Goal: Complete application form

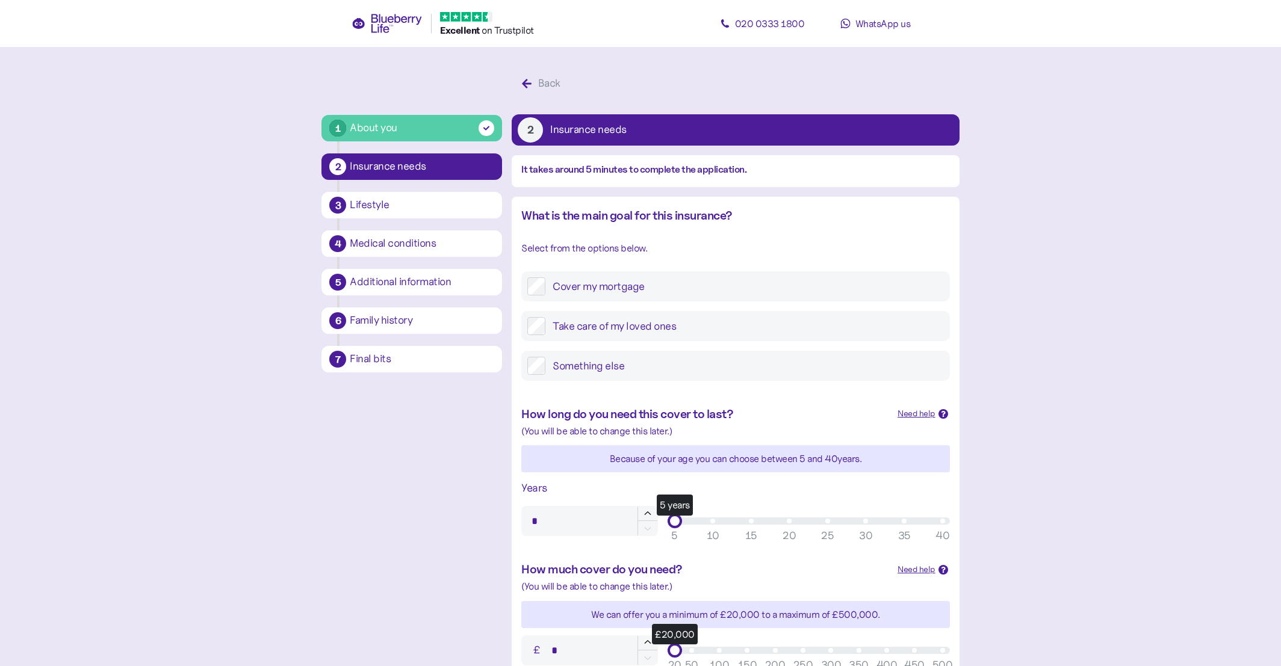
click at [688, 286] on label "Cover my mortgage" at bounding box center [744, 286] width 398 height 18
type input "**"
drag, startPoint x: 674, startPoint y: 222, endPoint x: 1083, endPoint y: 236, distance: 409.4
click at [1083, 235] on main "1 About you 2 Insurance needs 3 Lifestyle 4 Medical conditions 5 Additional inf…" at bounding box center [640, 502] width 1281 height 1004
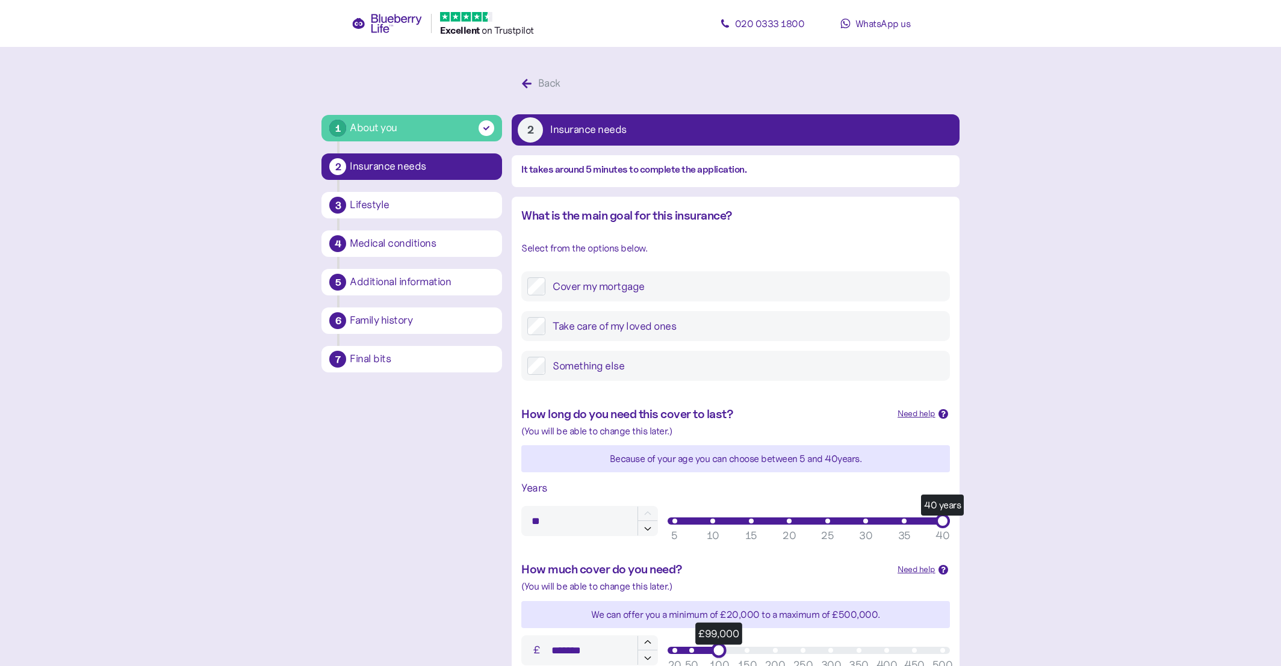
type input "*******"
drag, startPoint x: 694, startPoint y: 346, endPoint x: 1004, endPoint y: 366, distance: 310.6
click at [1004, 366] on main "1 About you 2 Insurance needs 3 Lifestyle 4 Medical conditions 5 Additional inf…" at bounding box center [640, 502] width 1281 height 1004
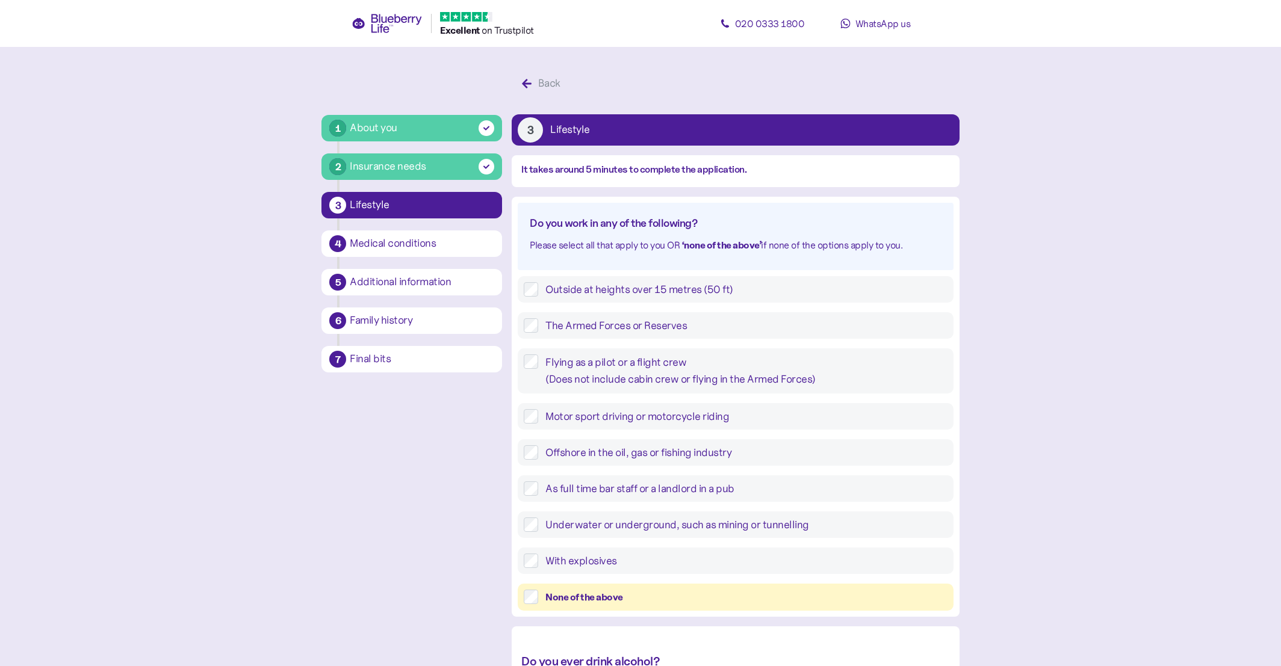
click at [637, 590] on div "None of the above" at bounding box center [745, 597] width 401 height 15
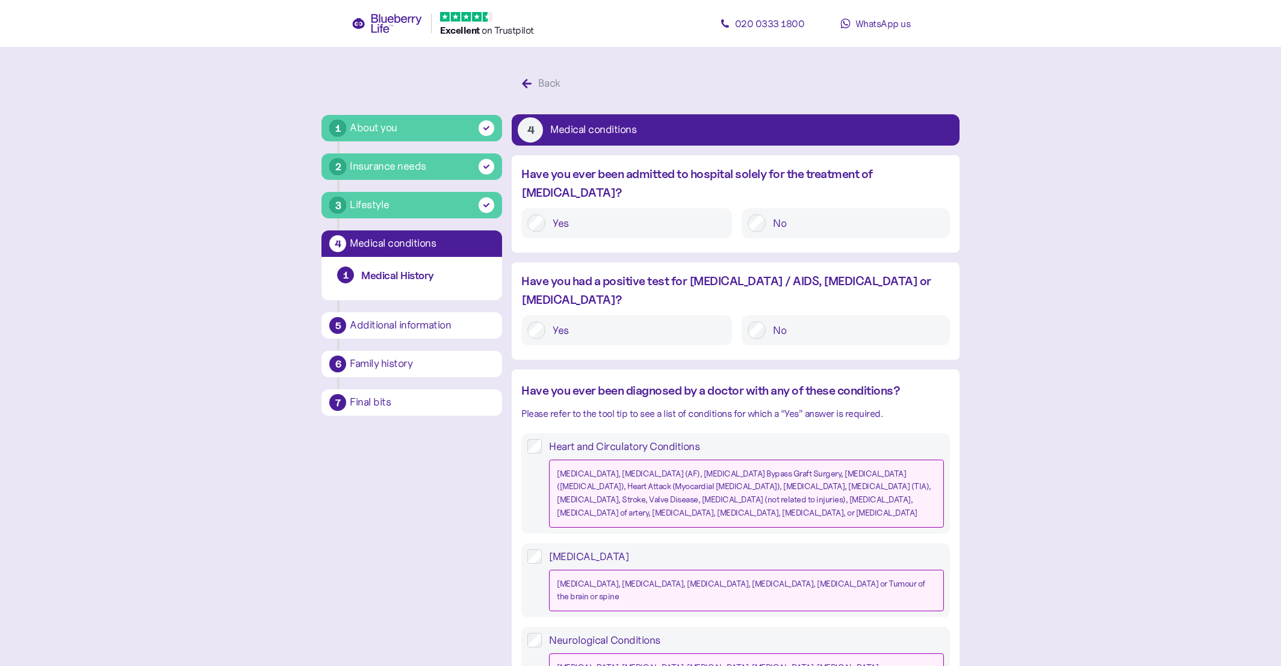
click at [812, 214] on label "No" at bounding box center [854, 223] width 178 height 18
click at [802, 321] on label "No" at bounding box center [854, 330] width 178 height 18
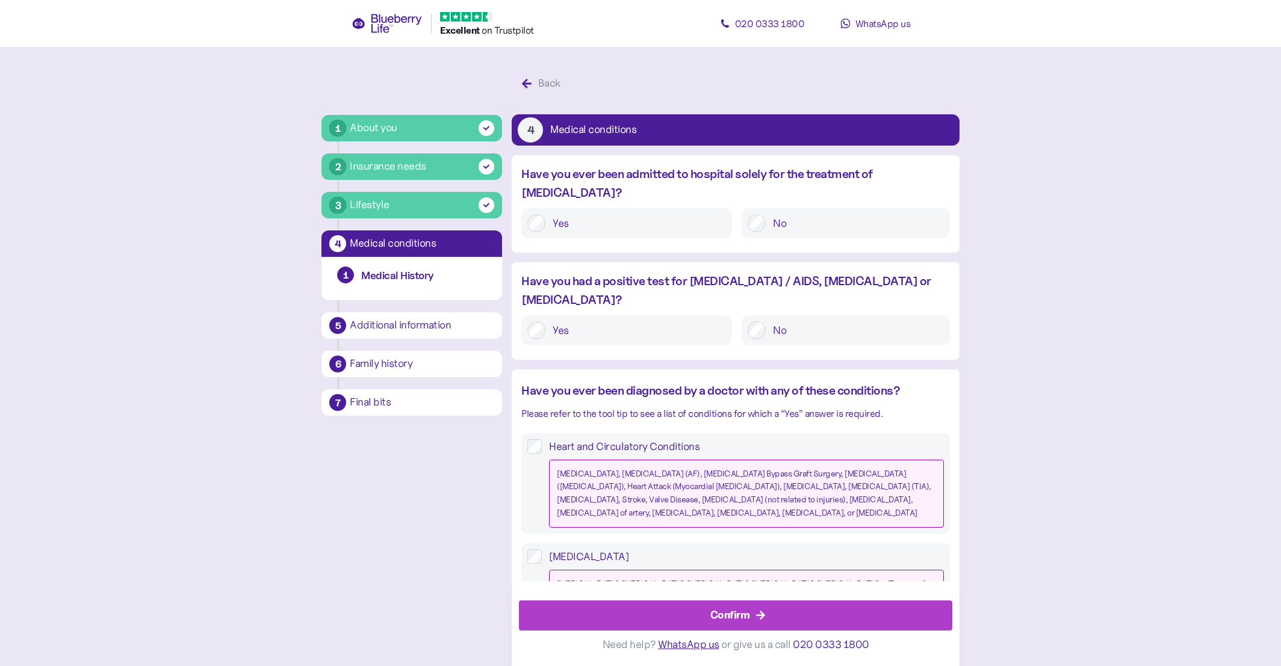
click at [702, 608] on div "Confirm" at bounding box center [738, 615] width 406 height 29
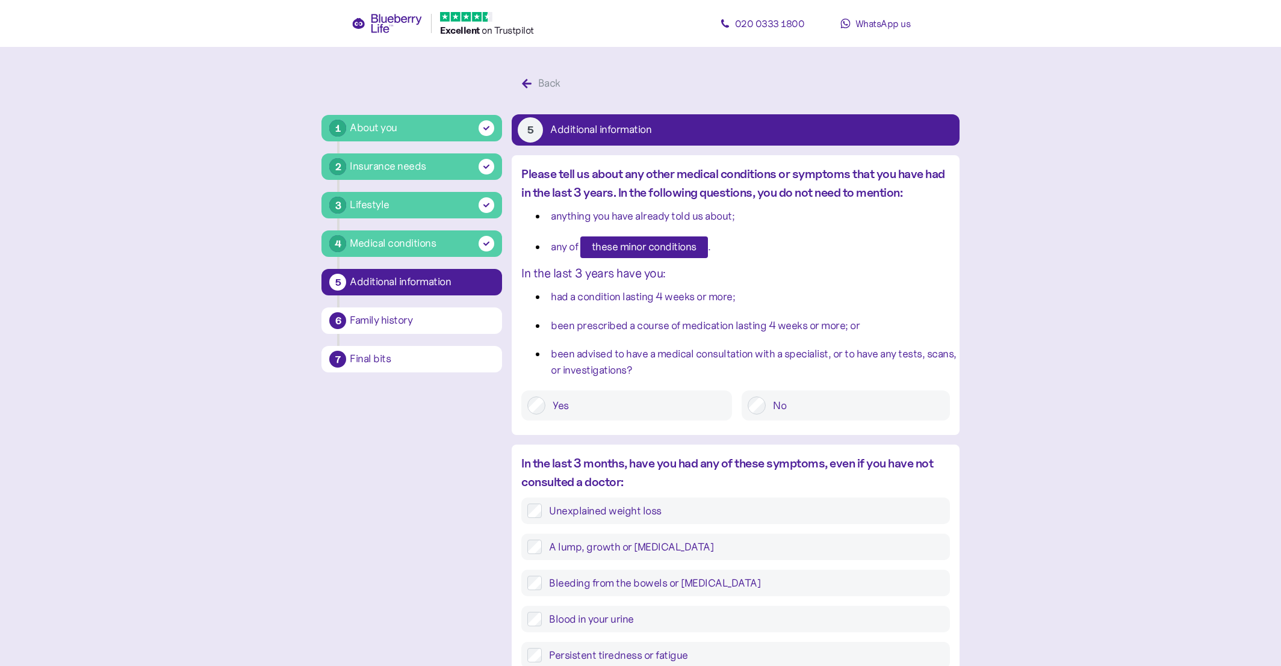
click at [788, 391] on div "No" at bounding box center [845, 406] width 208 height 30
click at [783, 409] on label "No" at bounding box center [854, 406] width 178 height 18
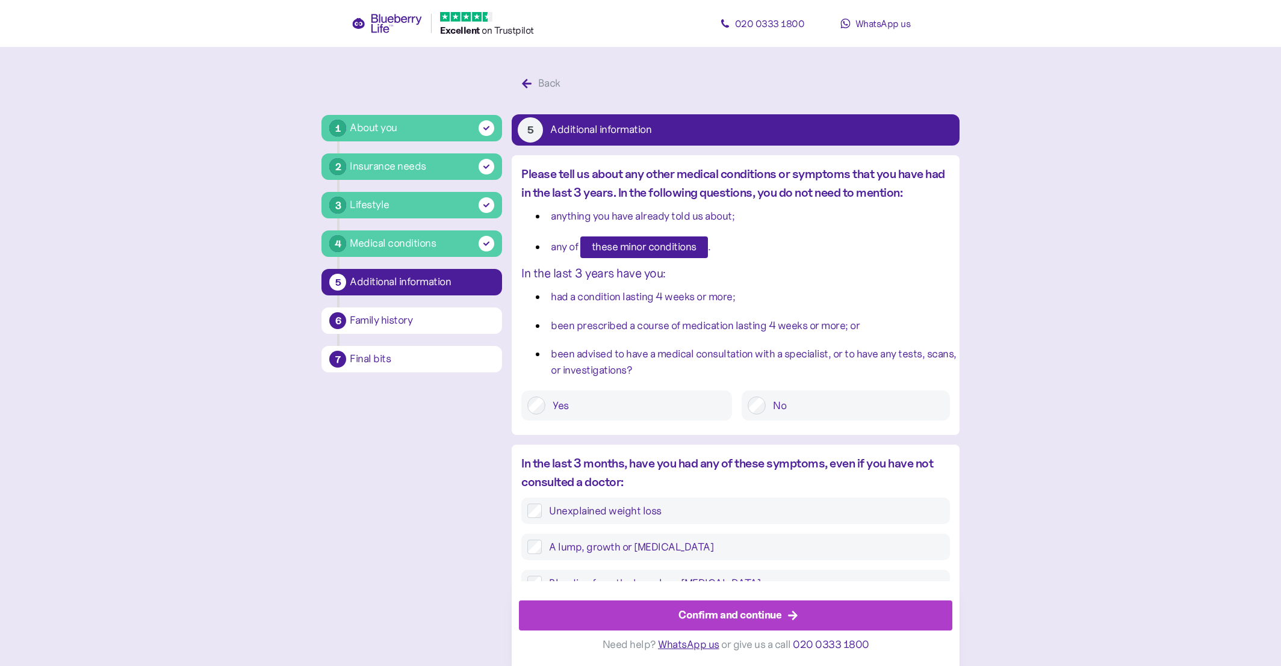
click at [751, 620] on div "Confirm and continue" at bounding box center [729, 615] width 103 height 16
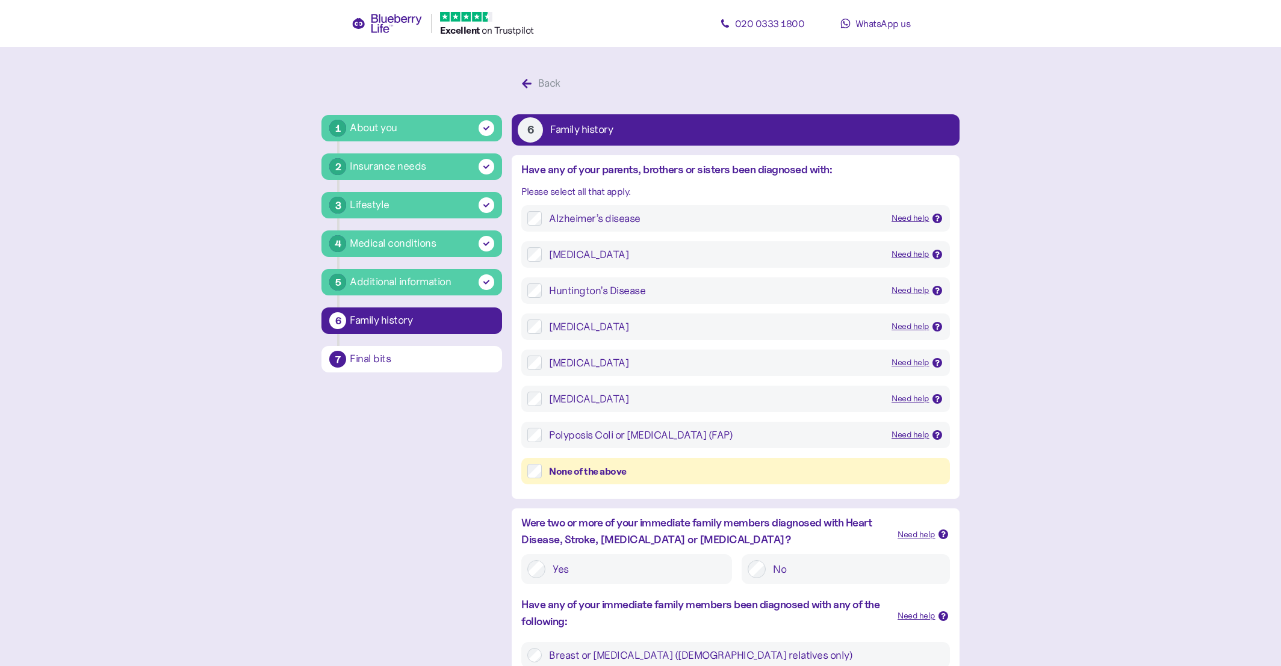
click at [735, 481] on div "None of the above" at bounding box center [735, 471] width 428 height 27
click at [741, 472] on div "None of the above" at bounding box center [746, 471] width 394 height 15
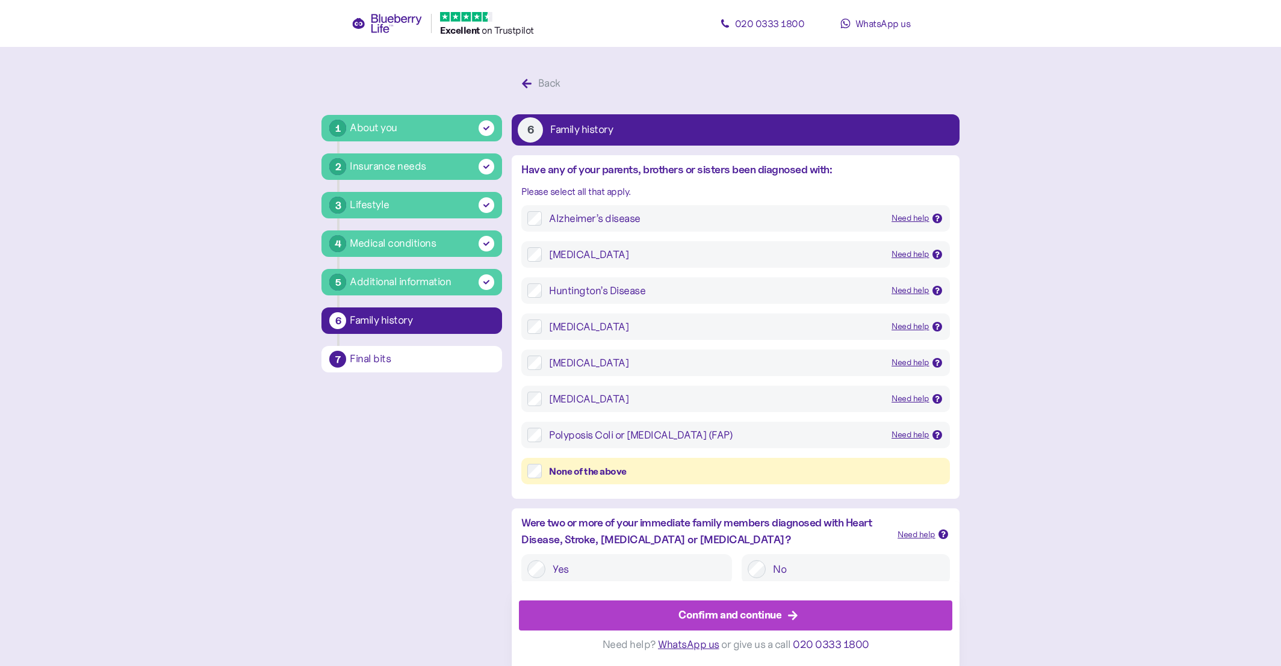
drag, startPoint x: 728, startPoint y: 567, endPoint x: 725, endPoint y: 586, distance: 18.9
click at [723, 602] on span "Confirm and continue" at bounding box center [729, 615] width 103 height 29
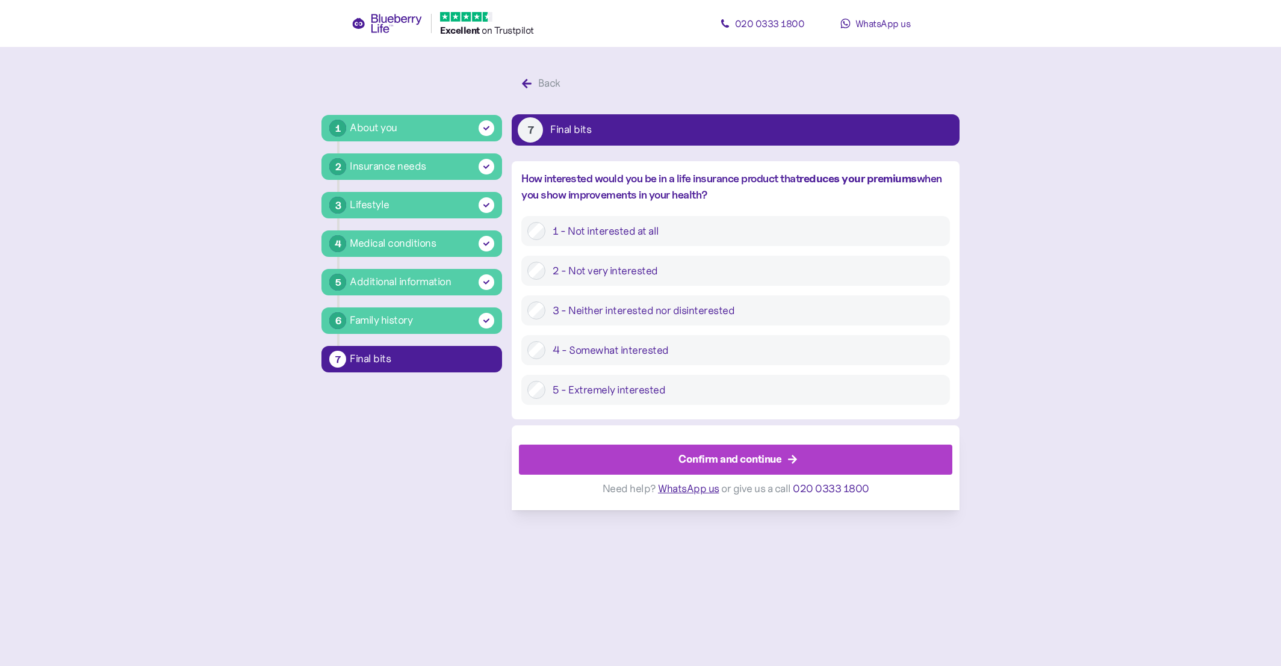
click at [706, 450] on span "Confirm and continue" at bounding box center [729, 459] width 103 height 29
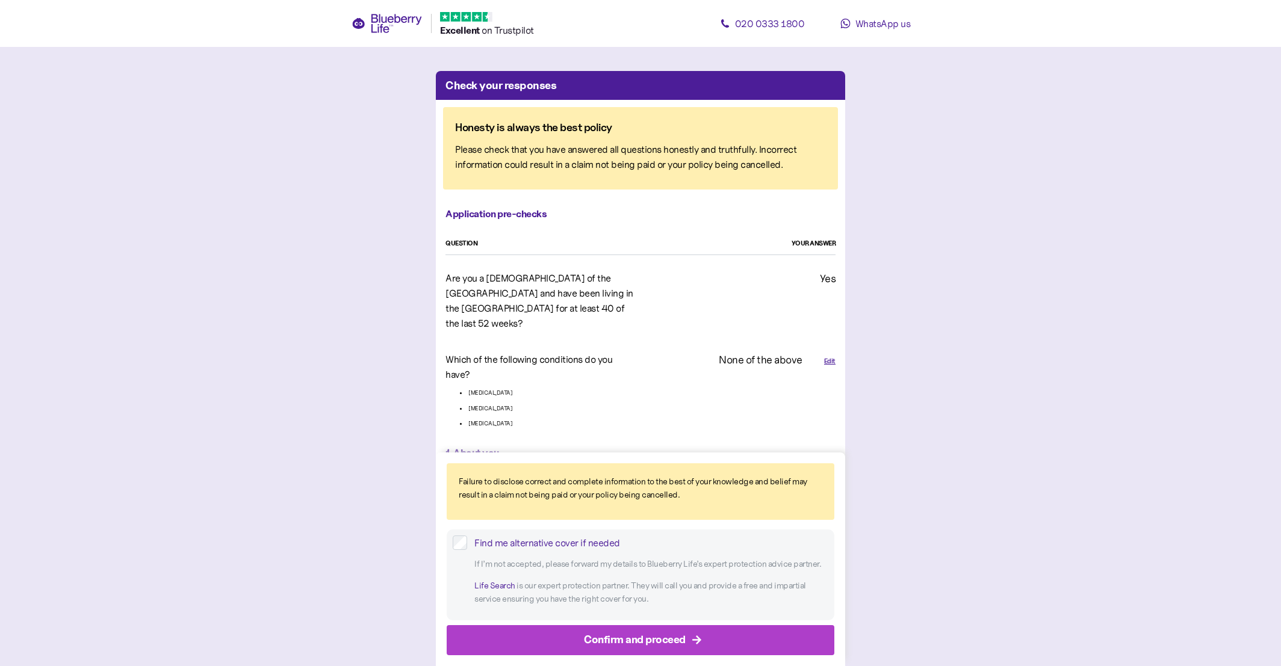
click at [675, 632] on span "Confirm and proceed" at bounding box center [635, 640] width 102 height 29
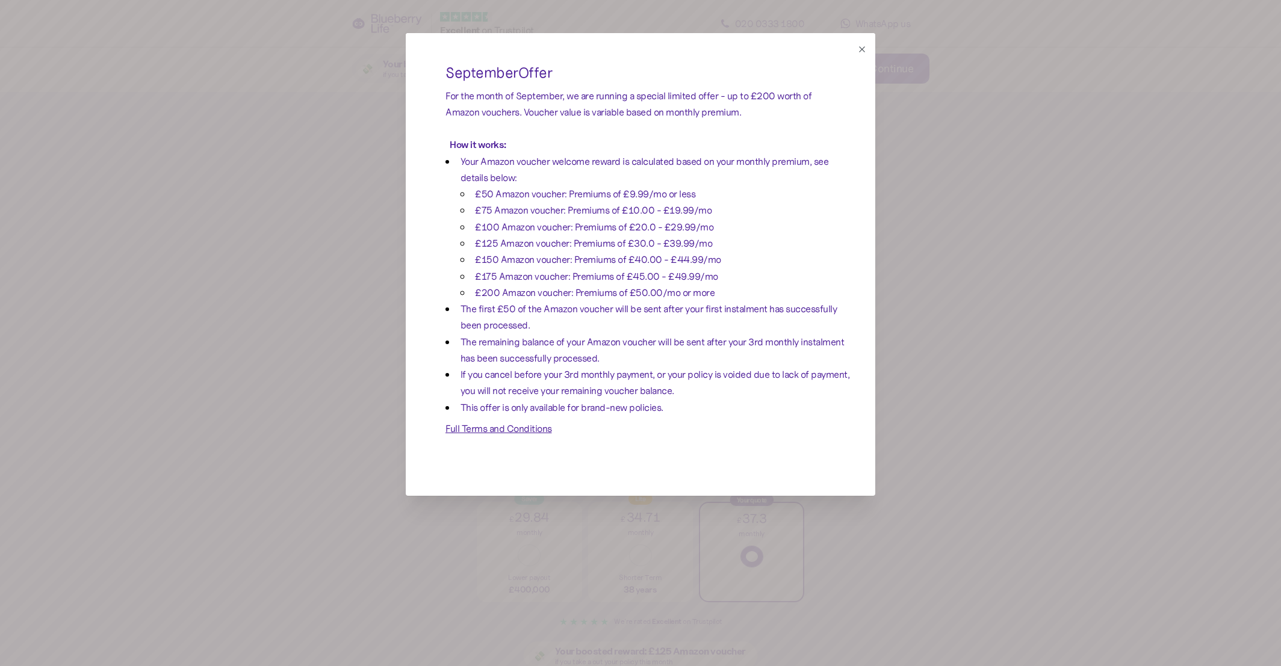
click at [341, 132] on div at bounding box center [640, 333] width 1281 height 666
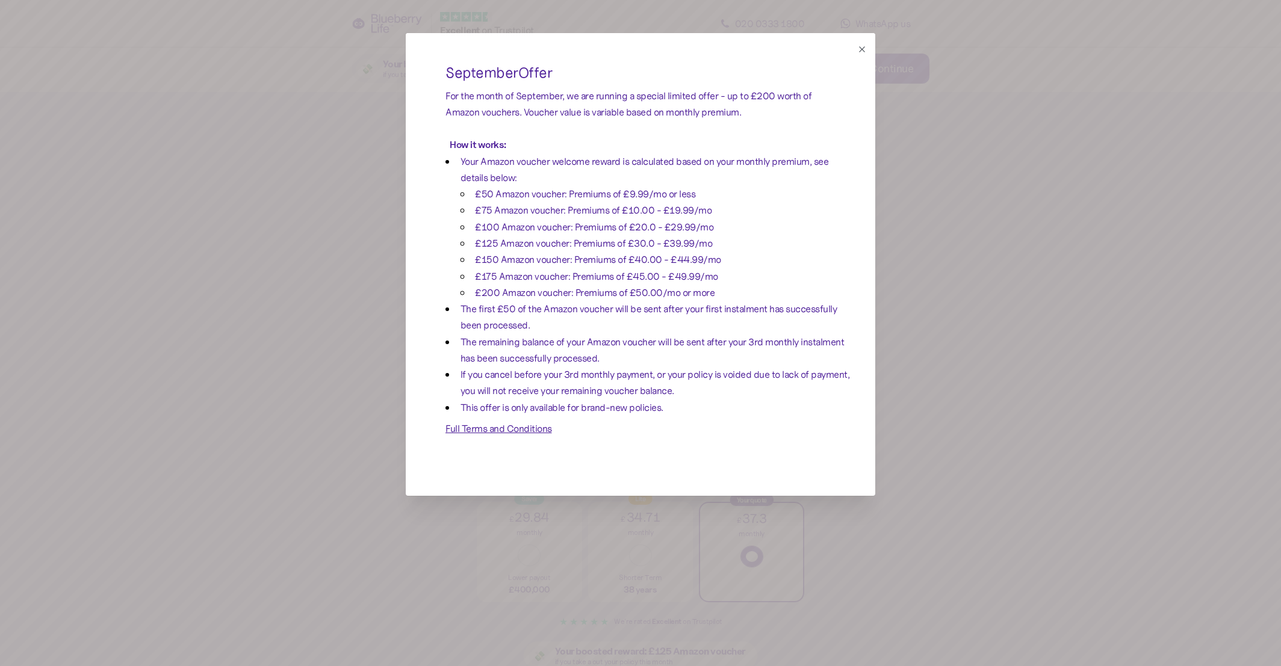
click at [246, 317] on div at bounding box center [640, 333] width 1281 height 666
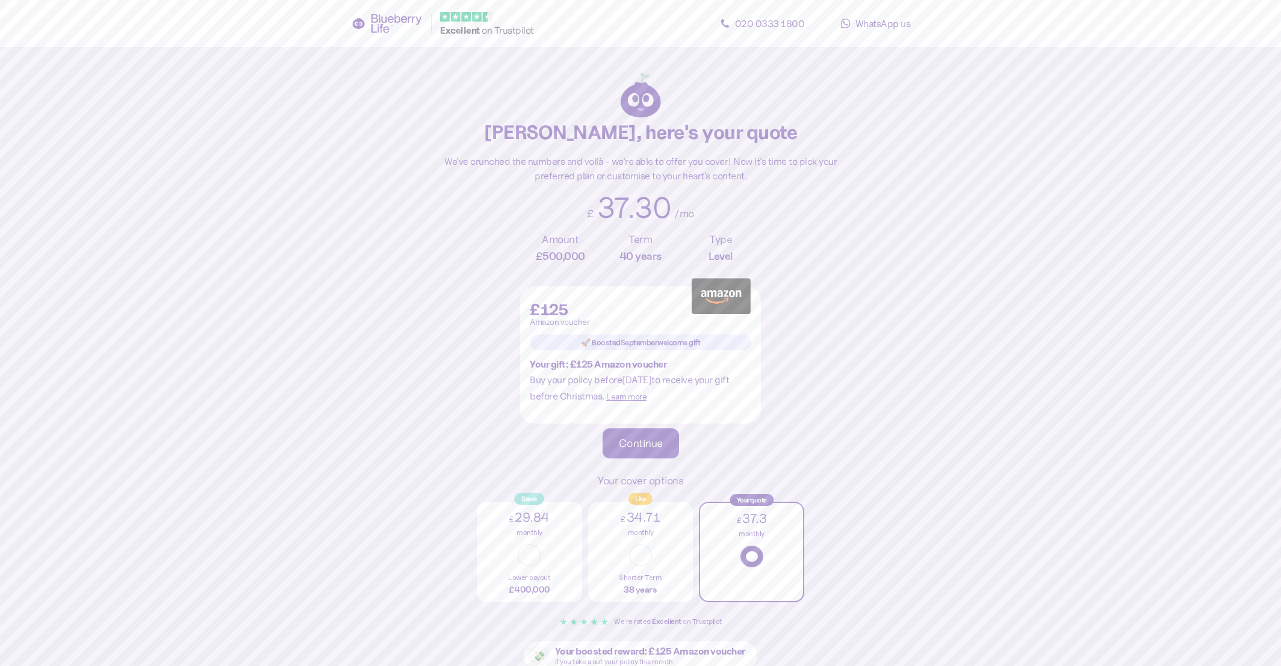
click at [630, 391] on span "Learn more" at bounding box center [626, 396] width 40 height 11
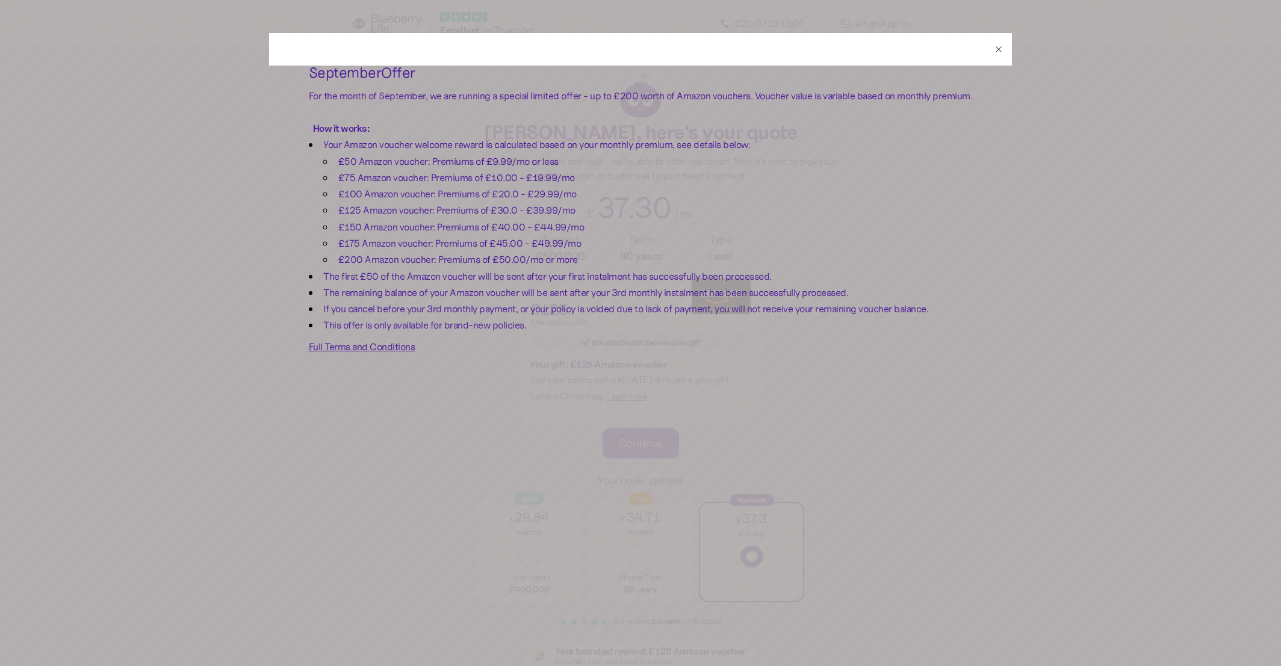
click at [320, 415] on div at bounding box center [640, 333] width 1281 height 666
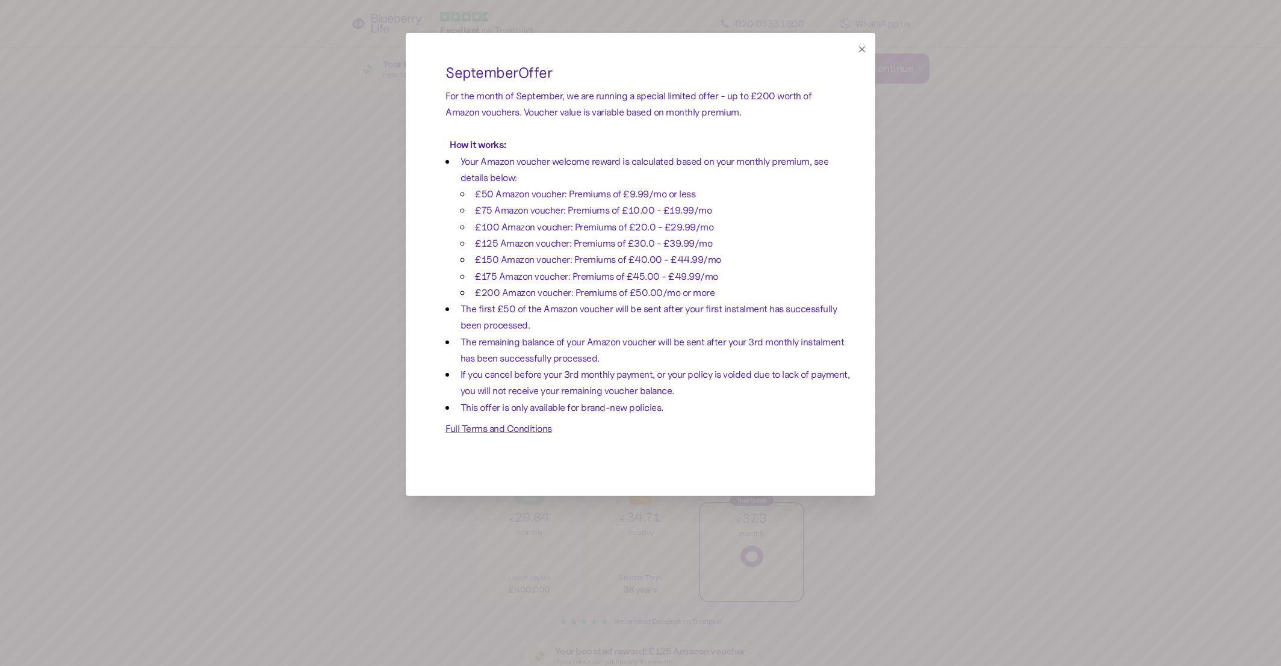
click at [323, 445] on div at bounding box center [640, 333] width 1281 height 666
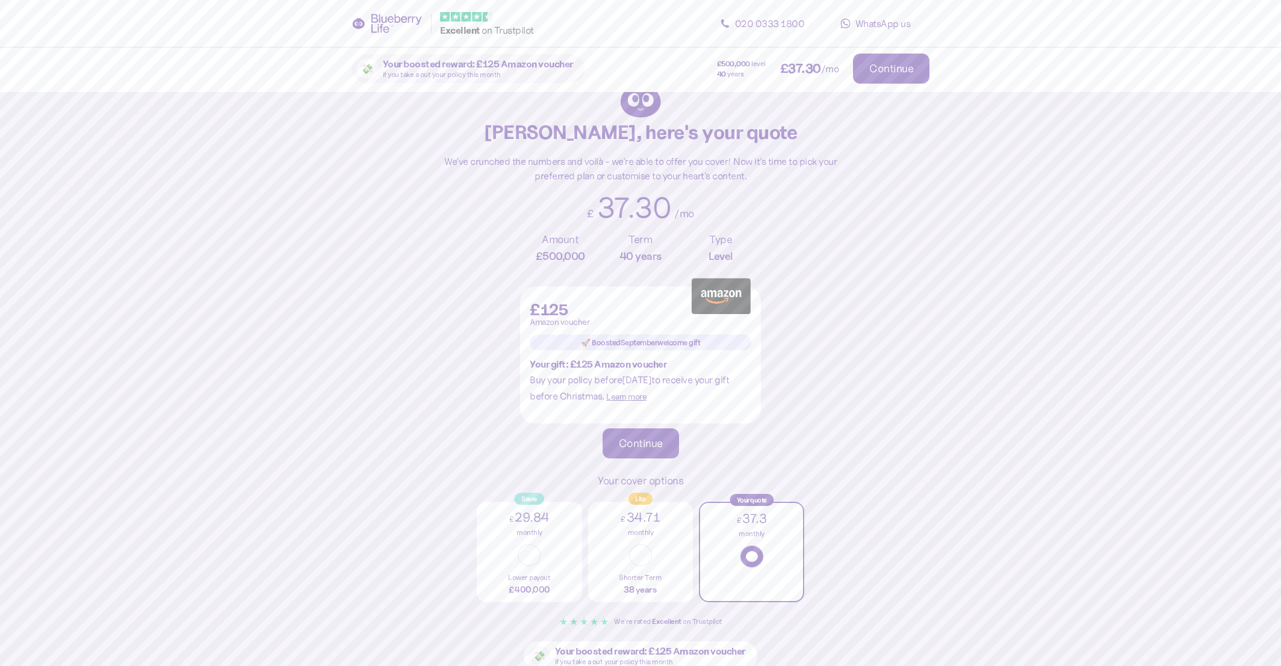
drag, startPoint x: 705, startPoint y: 409, endPoint x: 643, endPoint y: 379, distance: 68.1
drag, startPoint x: 661, startPoint y: 395, endPoint x: 810, endPoint y: 427, distance: 152.6
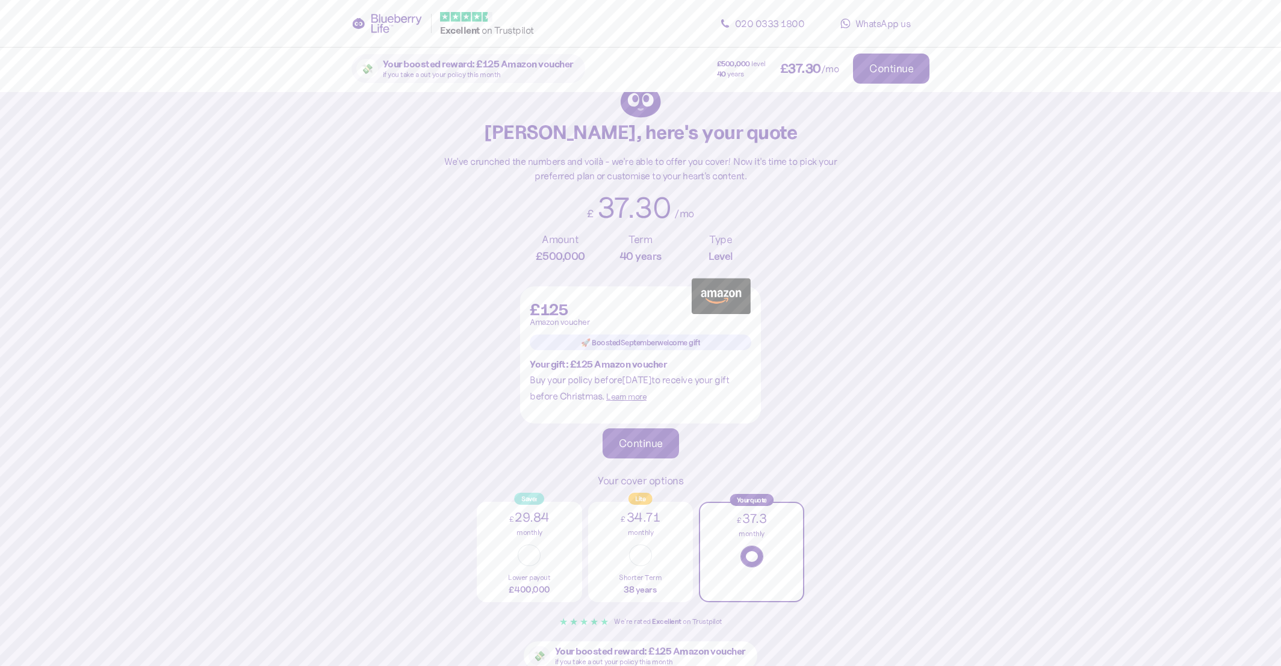
drag, startPoint x: 825, startPoint y: 438, endPoint x: 670, endPoint y: 393, distance: 161.7
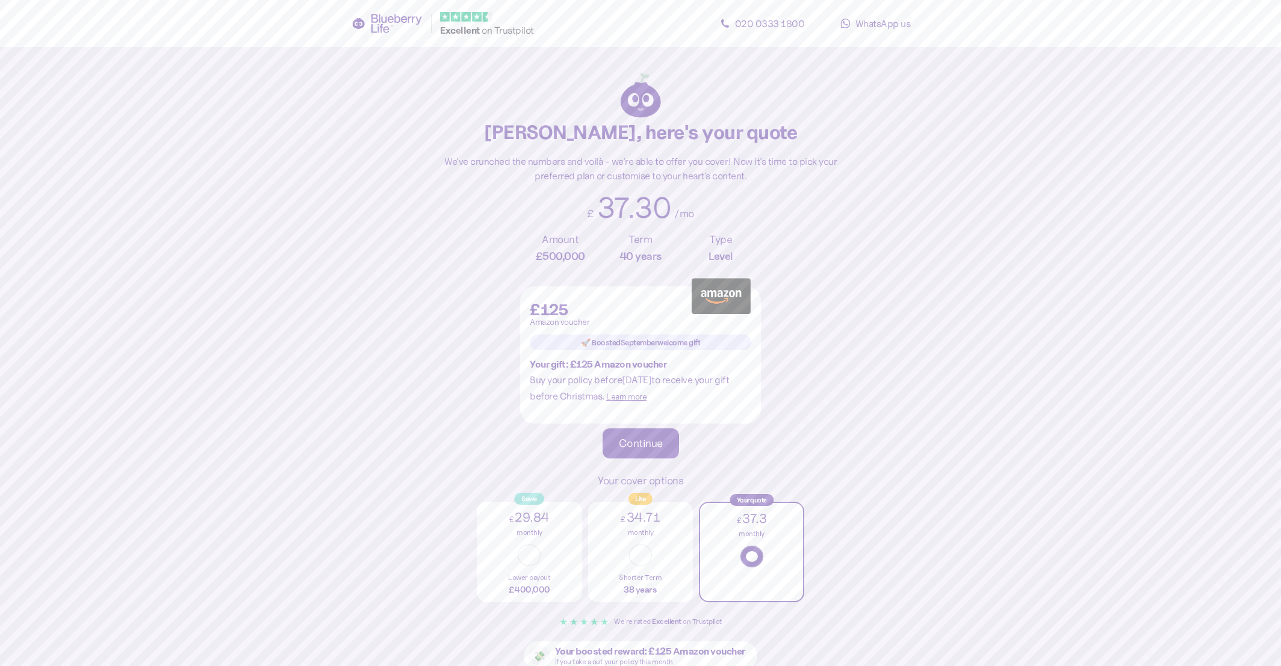
click at [640, 404] on div "£125 Amazon voucher 🚀 Boosted September welcome gift Your gift: £125 Amazon vou…" at bounding box center [640, 350] width 221 height 128
click at [640, 394] on span "Learn more" at bounding box center [626, 396] width 40 height 11
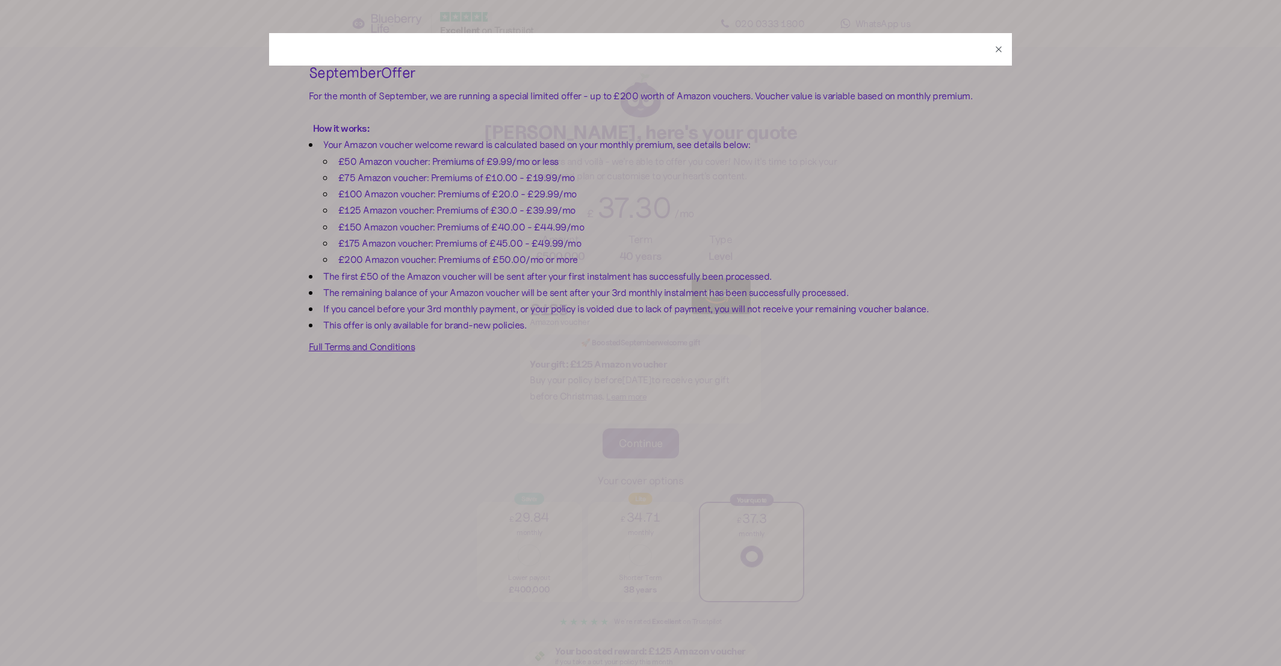
drag, startPoint x: 540, startPoint y: 253, endPoint x: 731, endPoint y: 260, distance: 190.9
click at [575, 216] on span "£125 Amazon voucher: Premiums of £30.0 - £39.99/mo" at bounding box center [456, 210] width 237 height 12
click at [270, 312] on div at bounding box center [640, 333] width 1281 height 666
